Goal: Navigation & Orientation: Find specific page/section

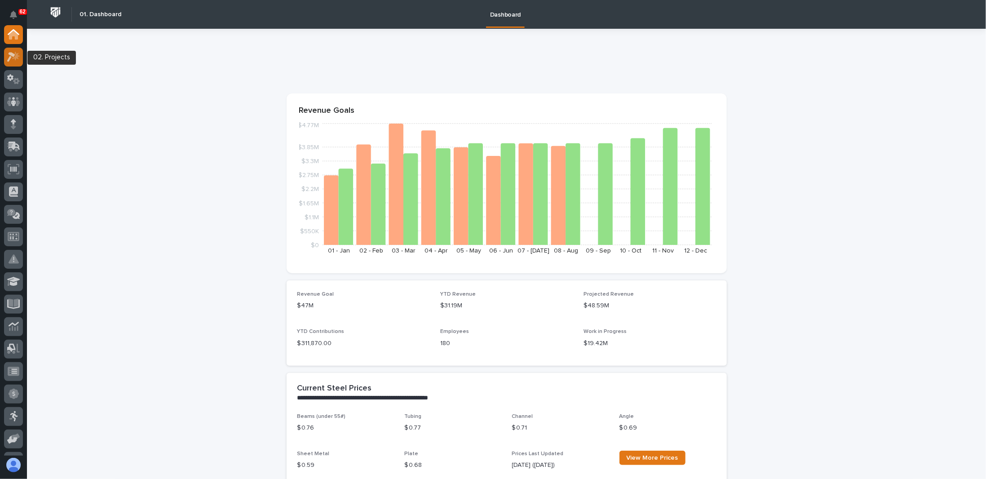
click at [13, 61] on icon at bounding box center [13, 57] width 13 height 10
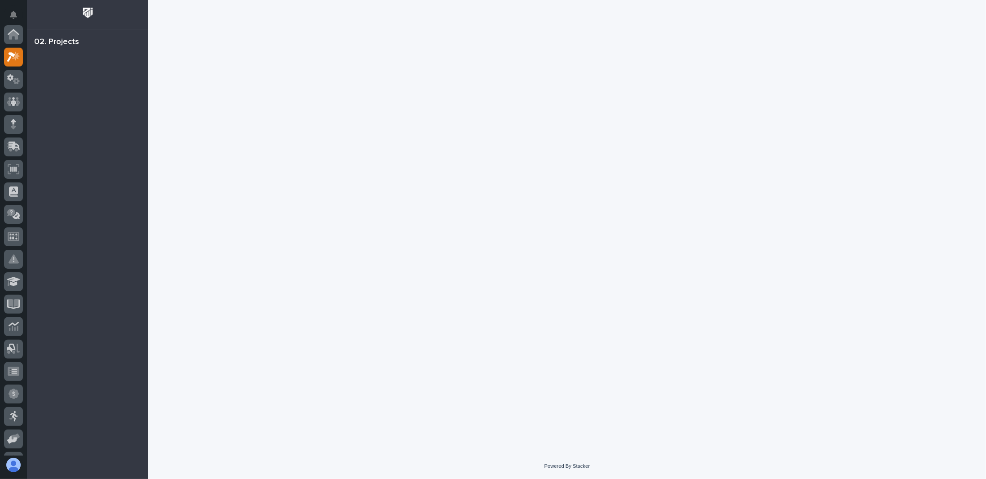
scroll to position [22, 0]
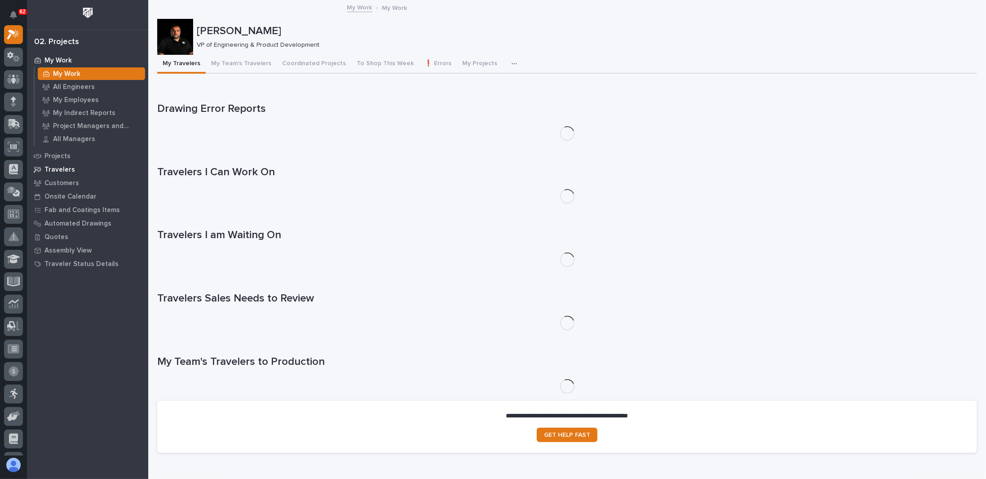
click at [66, 170] on p "Travelers" at bounding box center [59, 170] width 31 height 8
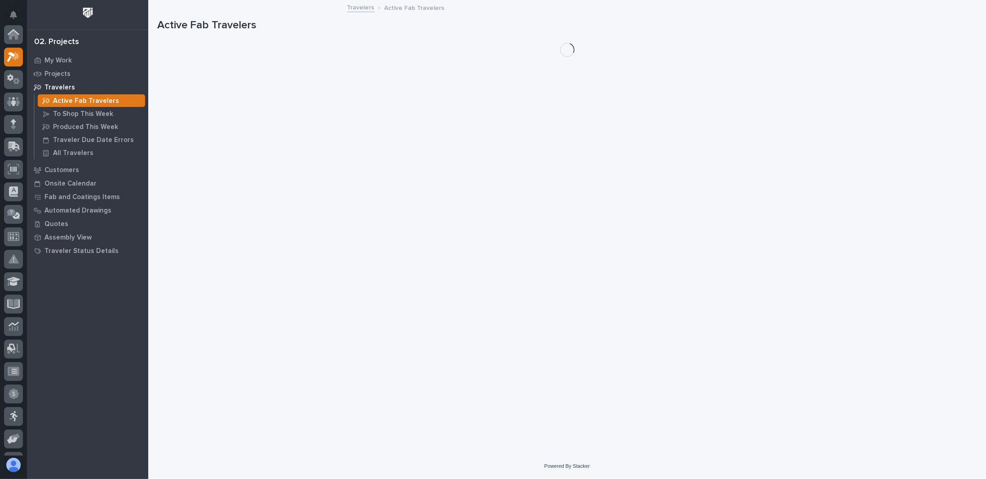
scroll to position [22, 0]
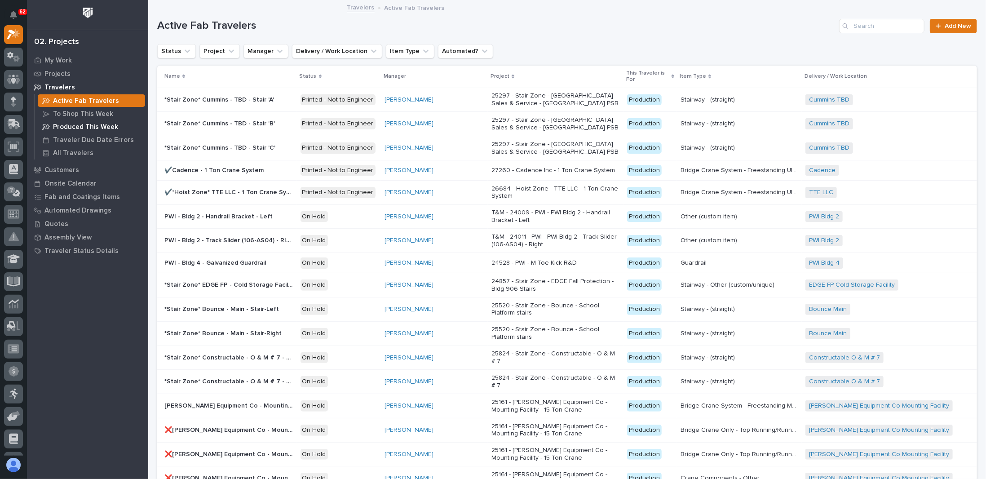
click at [81, 129] on p "Produced This Week" at bounding box center [85, 127] width 65 height 8
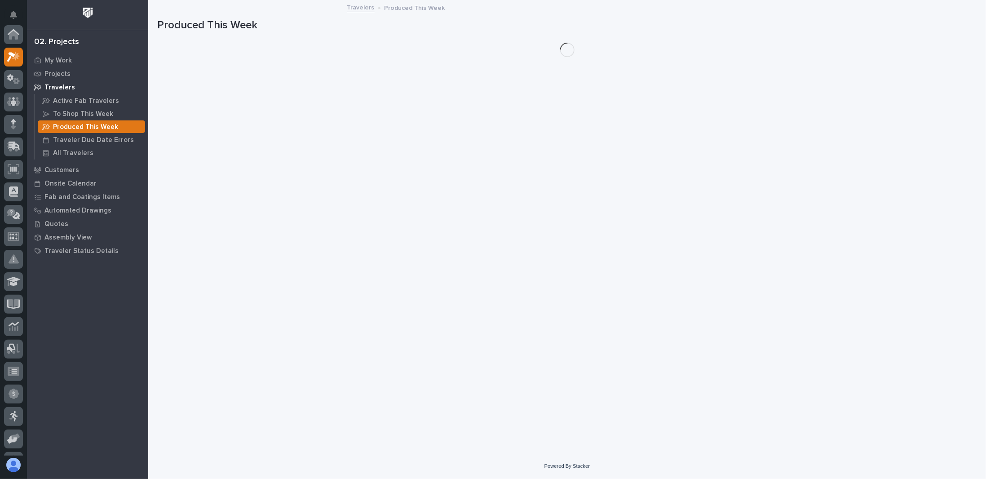
scroll to position [22, 0]
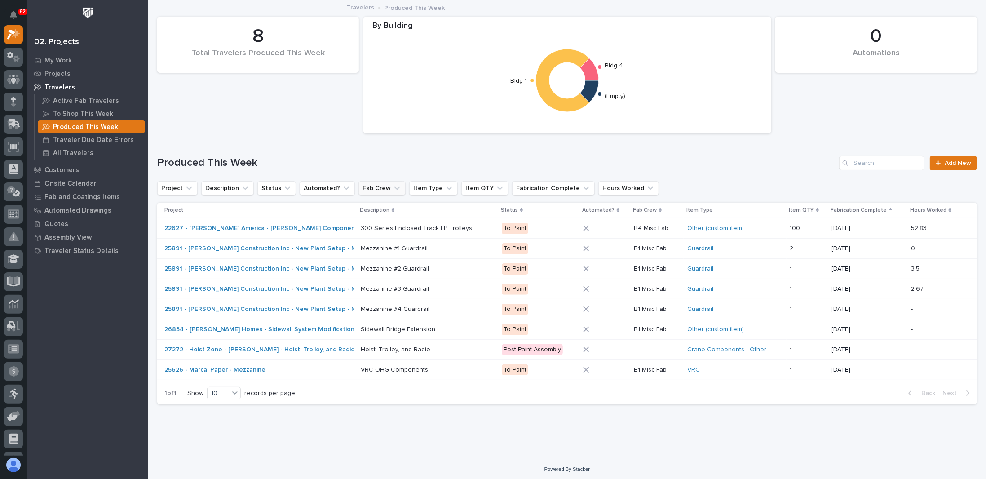
click at [393, 188] on button "Fab Crew" at bounding box center [382, 188] width 47 height 14
click at [80, 113] on p "To Shop This Week" at bounding box center [83, 114] width 60 height 8
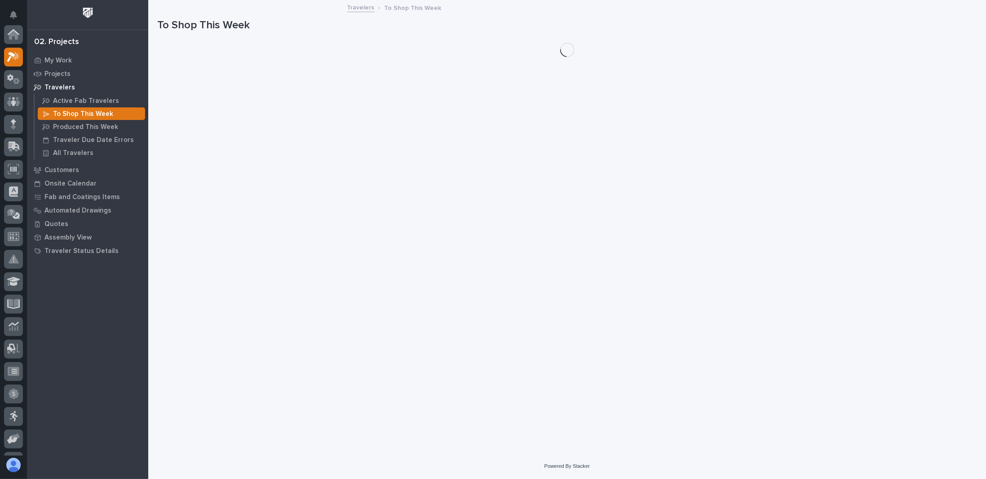
scroll to position [22, 0]
